Goal: Check status: Check status

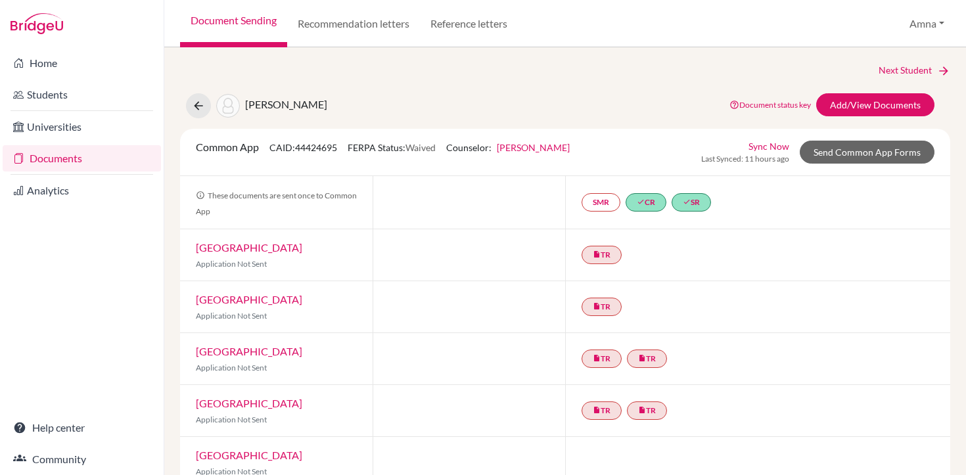
scroll to position [824, 0]
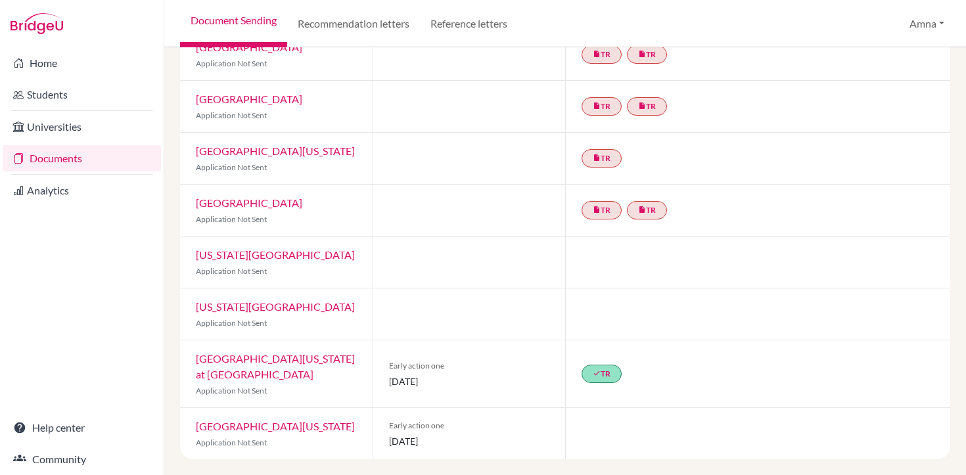
click at [242, 357] on link "University of North Carolina at Chapel Hill" at bounding box center [275, 366] width 159 height 28
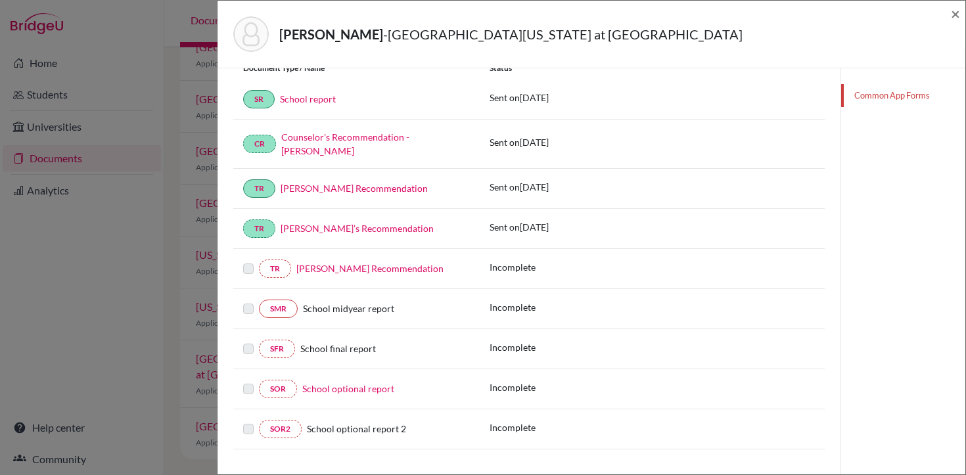
scroll to position [237, 0]
click at [385, 269] on link "Charles Crispen’s Recommendation" at bounding box center [369, 266] width 147 height 11
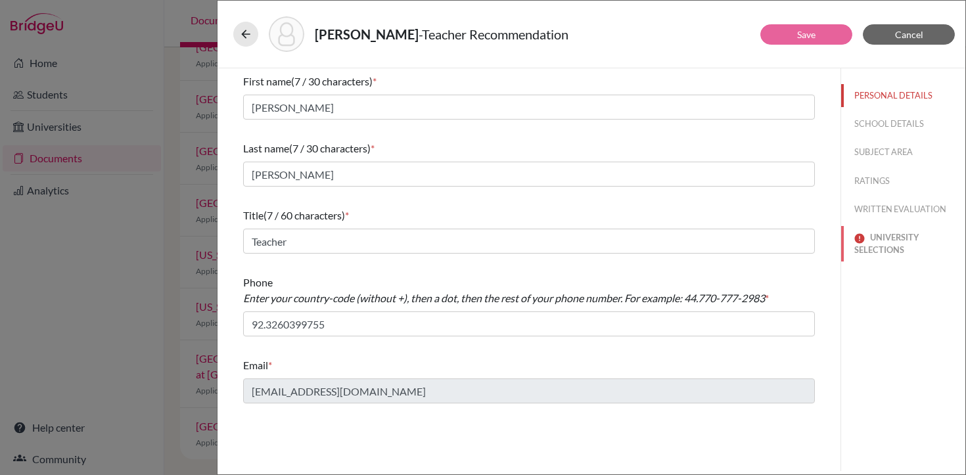
click at [877, 247] on button "UNIVERSITY SELECTIONS" at bounding box center [903, 243] width 124 height 35
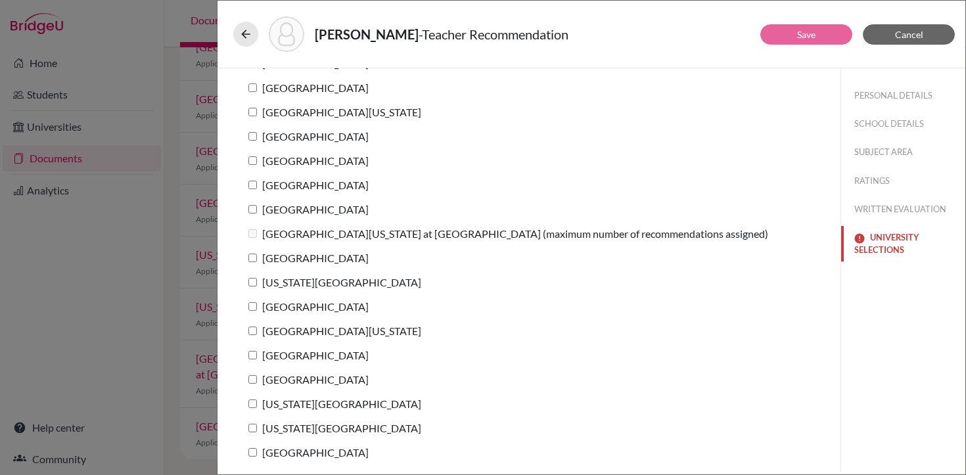
scroll to position [204, 0]
click at [893, 39] on button "Cancel" at bounding box center [909, 34] width 92 height 20
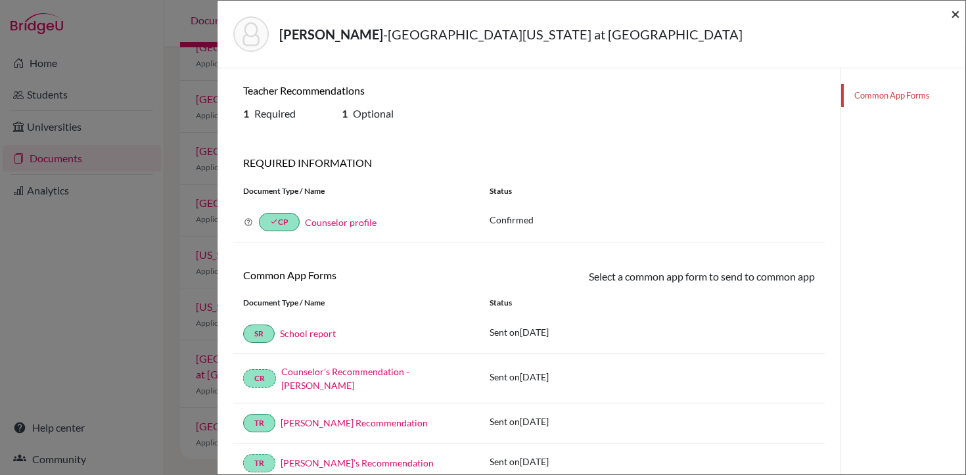
click at [958, 12] on span "×" at bounding box center [955, 13] width 9 height 19
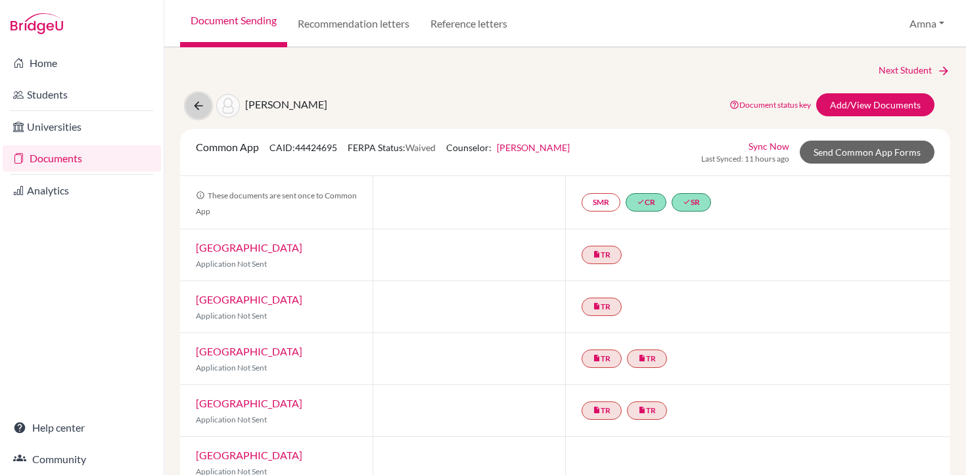
click at [202, 108] on icon at bounding box center [198, 105] width 13 height 13
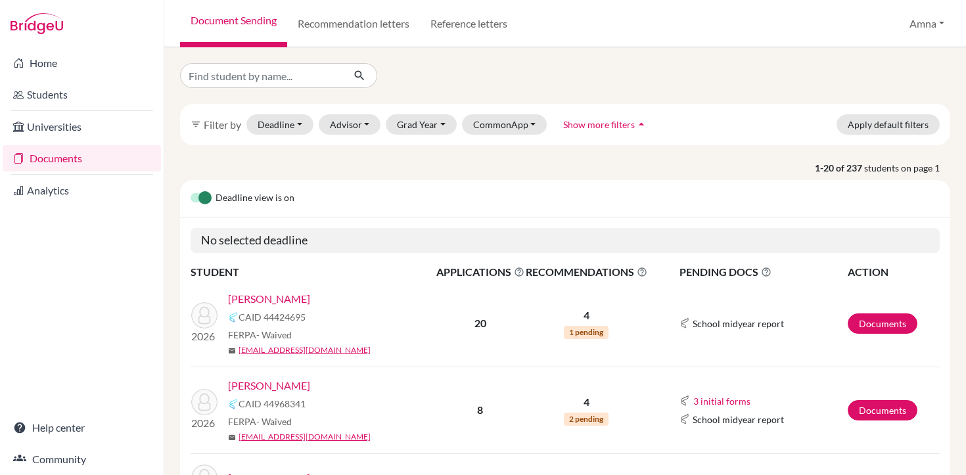
scroll to position [296, 0]
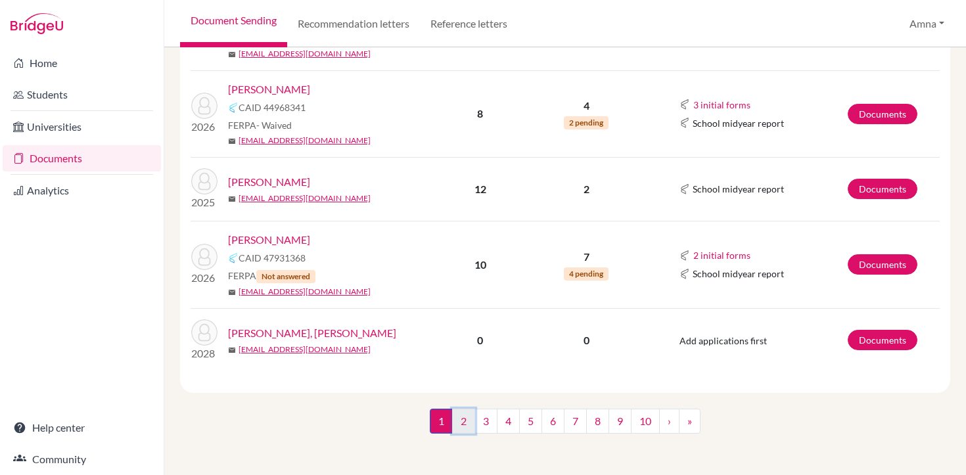
click at [473, 427] on link "2" at bounding box center [463, 421] width 23 height 25
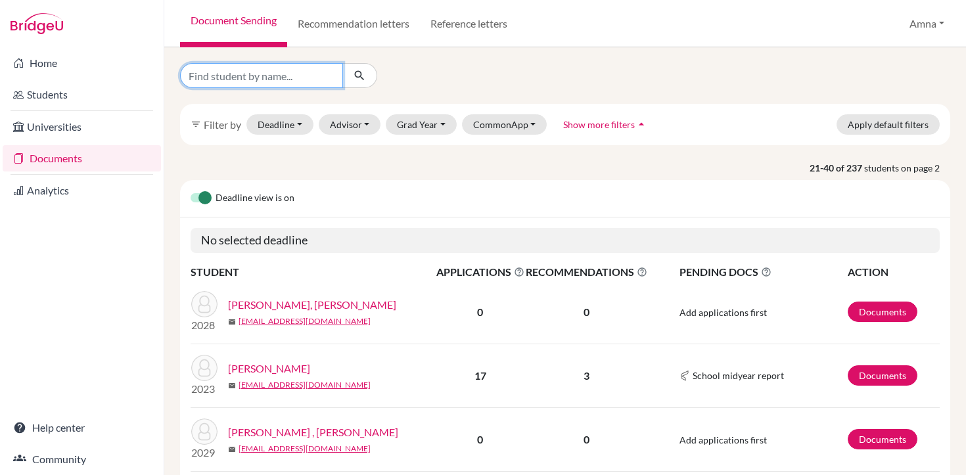
click at [300, 78] on input "Find student by name..." at bounding box center [261, 75] width 163 height 25
type input "mir"
click button "submit" at bounding box center [359, 75] width 35 height 25
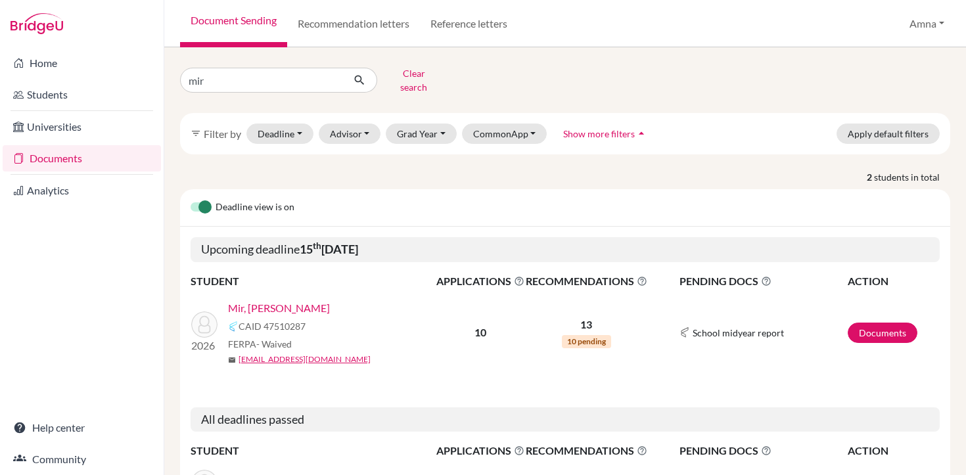
click at [236, 300] on link "Mir, [PERSON_NAME]" at bounding box center [279, 308] width 102 height 16
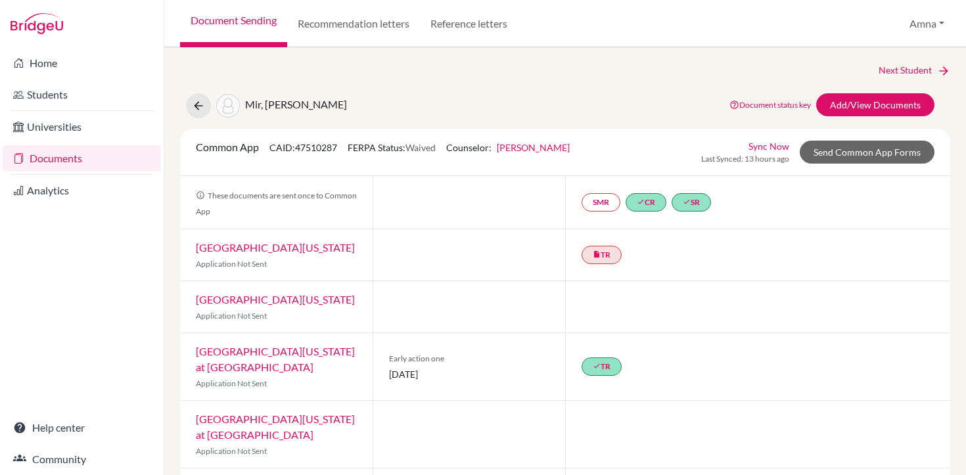
click at [256, 354] on link "University of North Carolina at Chapel Hill" at bounding box center [275, 359] width 159 height 28
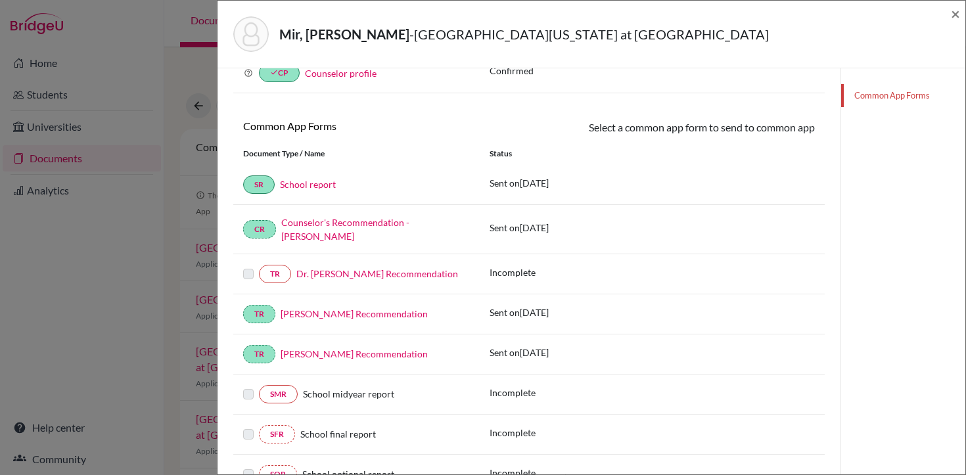
scroll to position [151, 0]
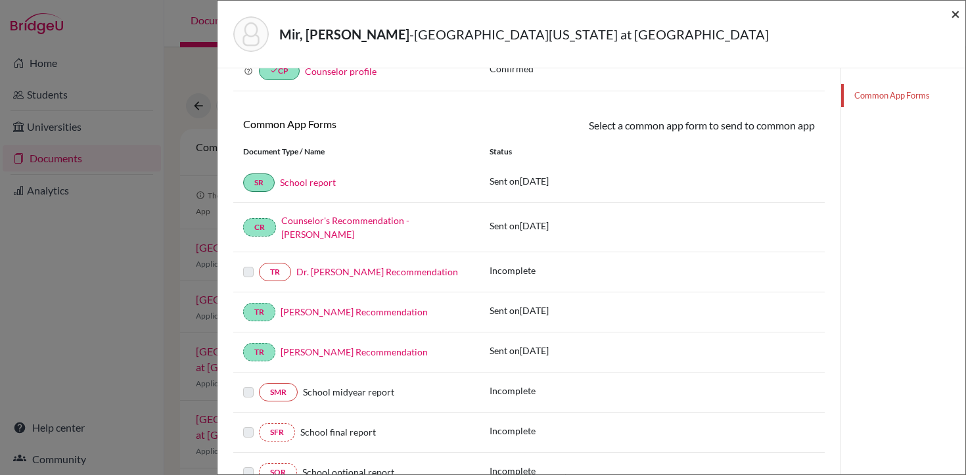
click at [953, 13] on span "×" at bounding box center [955, 13] width 9 height 19
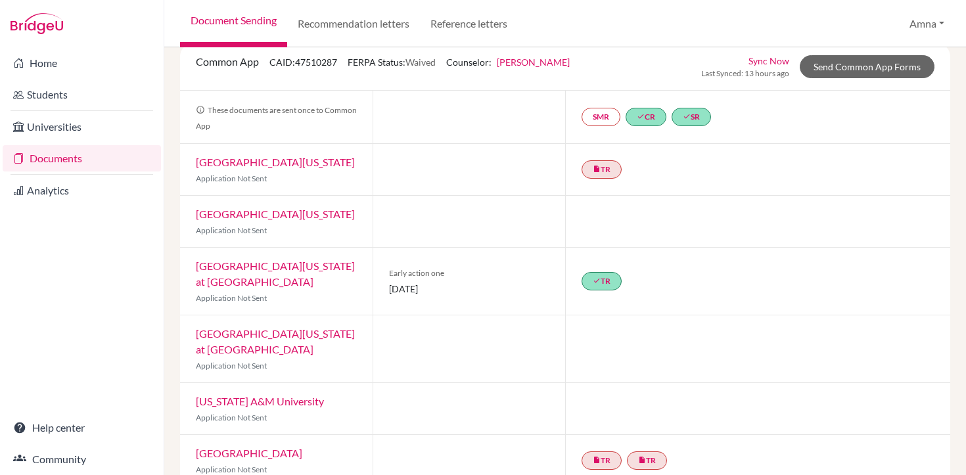
scroll to position [89, 0]
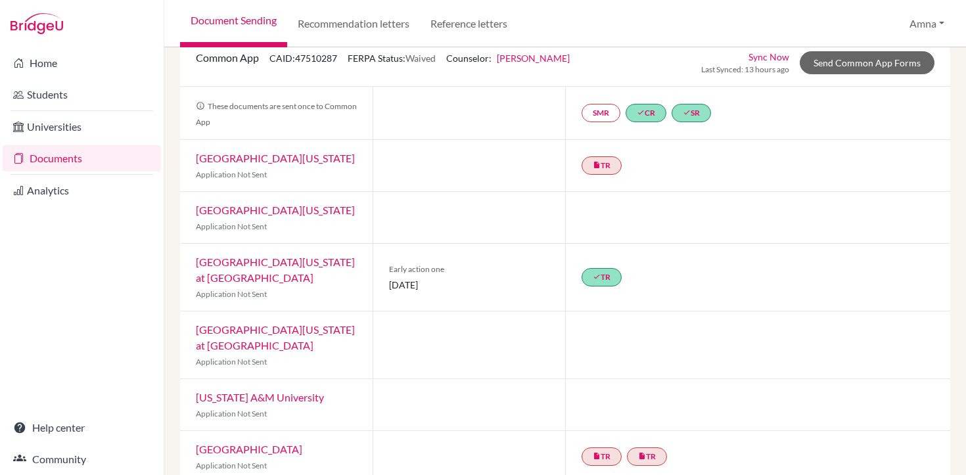
click at [240, 253] on div "University of North Carolina at Chapel Hill Application Not Sent" at bounding box center [276, 277] width 193 height 67
click at [235, 270] on div "University of North Carolina at Chapel Hill Application Not Sent" at bounding box center [276, 277] width 193 height 67
click at [240, 261] on link "University of North Carolina at Chapel Hill" at bounding box center [275, 270] width 159 height 28
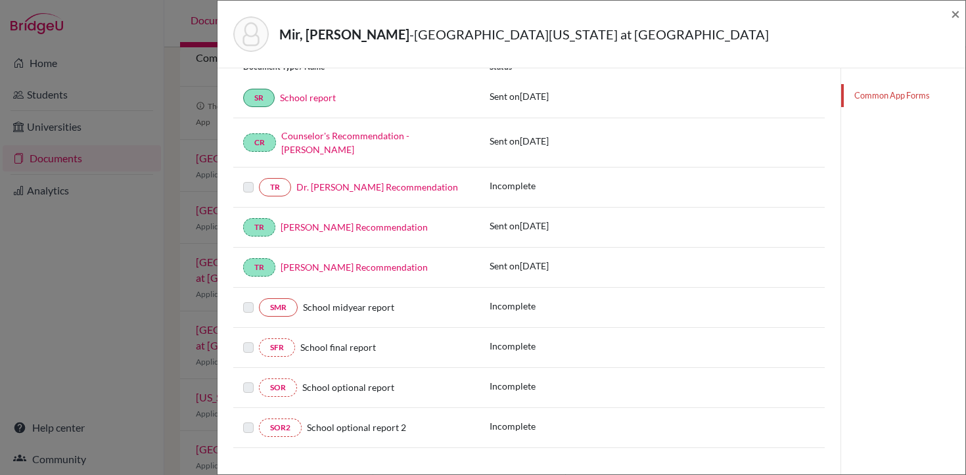
scroll to position [248, 0]
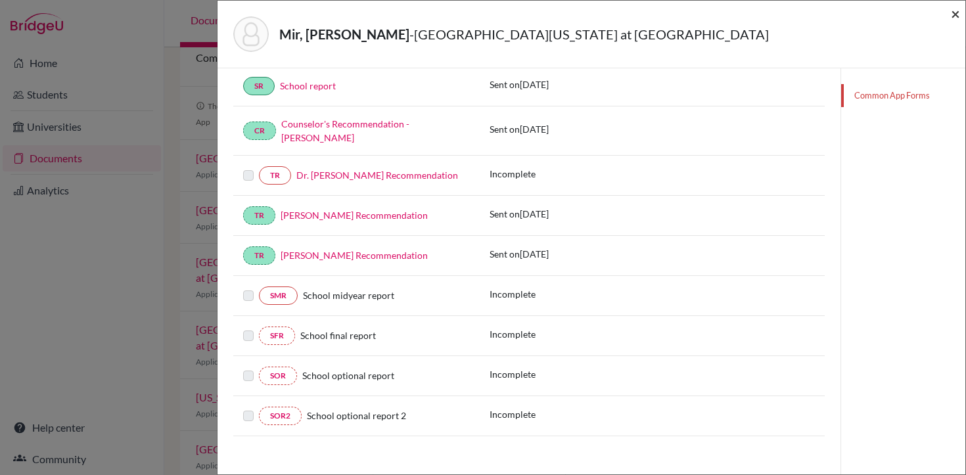
click at [953, 11] on span "×" at bounding box center [955, 13] width 9 height 19
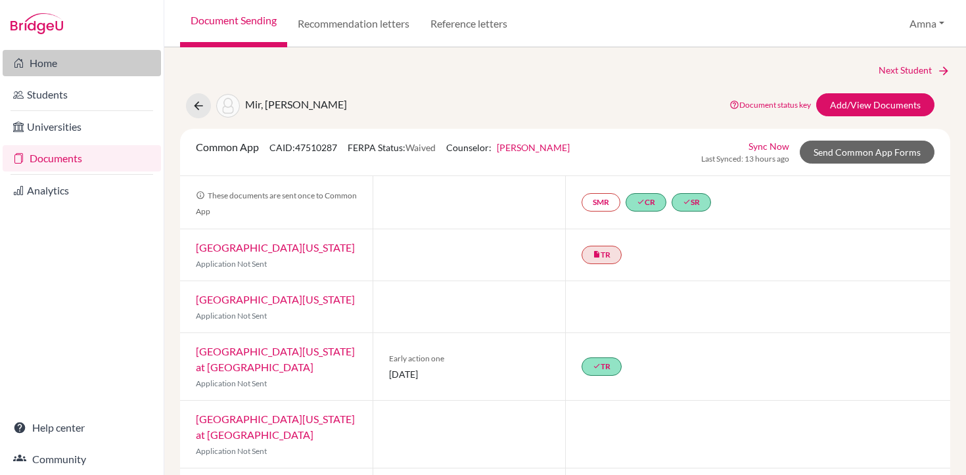
click at [48, 68] on link "Home" at bounding box center [82, 63] width 158 height 26
